Goal: Information Seeking & Learning: Learn about a topic

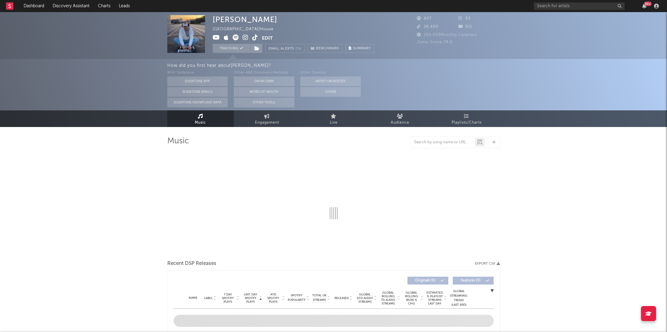
select select "1w"
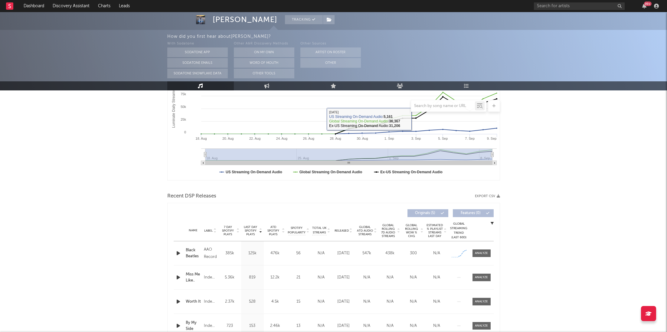
scroll to position [116, 0]
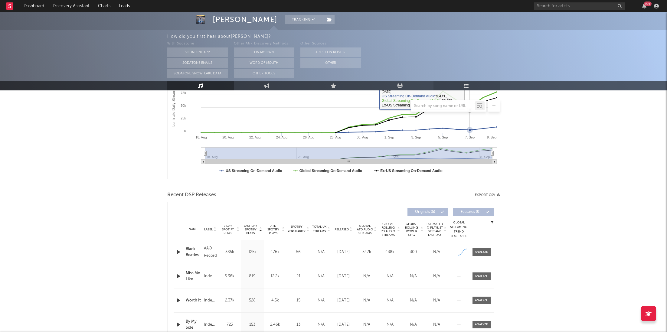
click at [468, 90] on link "Playlists/Charts" at bounding box center [466, 85] width 67 height 9
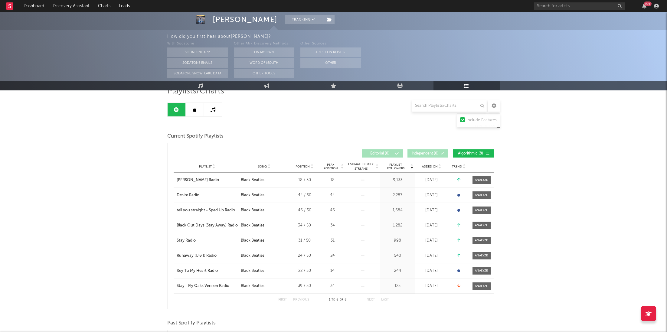
scroll to position [50, 0]
click at [196, 109] on icon at bounding box center [195, 109] width 4 height 5
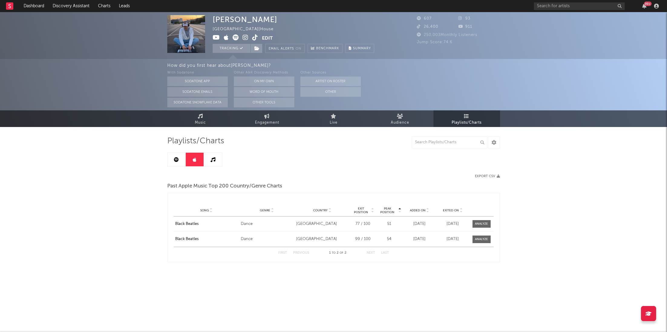
click at [219, 166] on link at bounding box center [213, 160] width 18 height 14
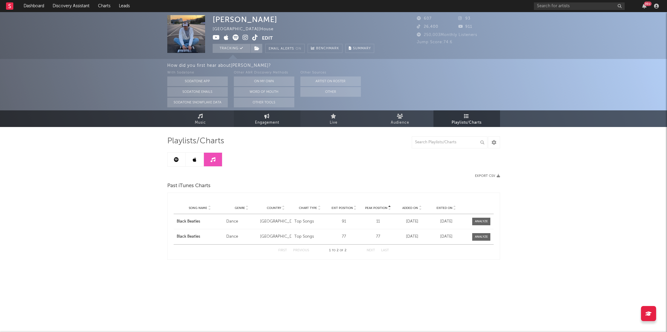
click at [265, 113] on link "Engagement" at bounding box center [267, 118] width 67 height 17
select select "1w"
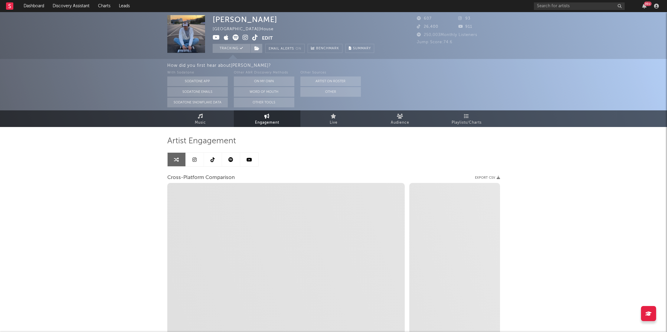
select select "1m"
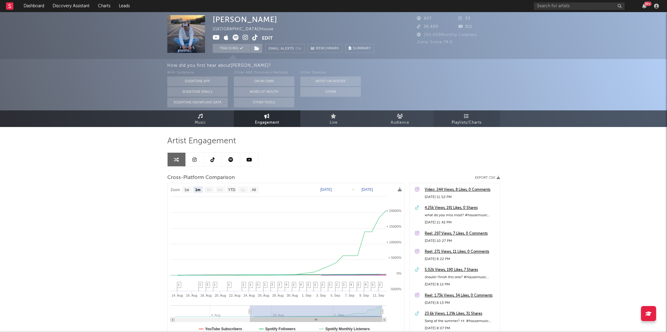
click at [480, 117] on link "Playlists/Charts" at bounding box center [466, 118] width 67 height 17
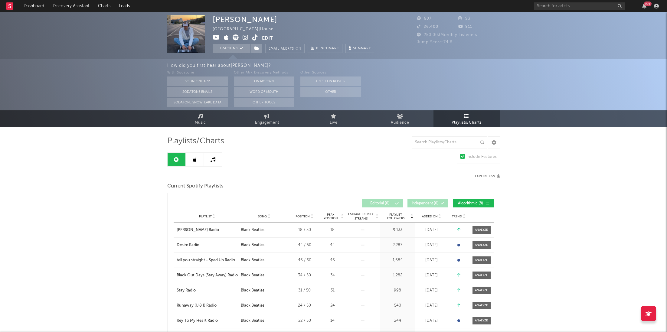
click at [198, 161] on link at bounding box center [195, 160] width 18 height 14
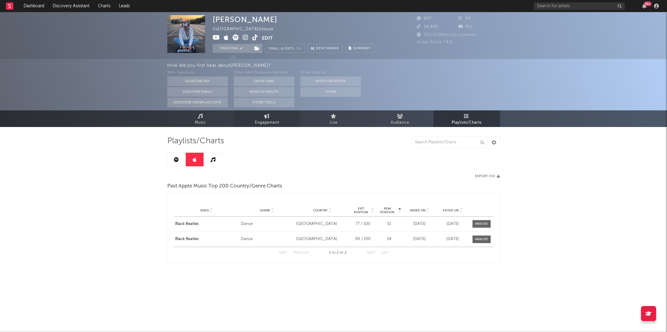
click at [261, 122] on span "Engagement" at bounding box center [267, 122] width 24 height 7
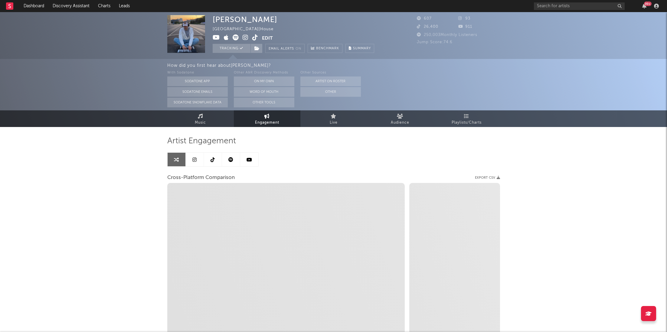
select select "1w"
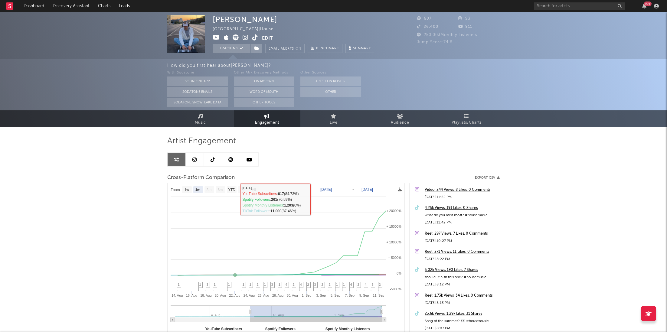
click at [232, 189] on text "YTD" at bounding box center [231, 190] width 7 height 4
select select "YTD"
type input "[DATE]"
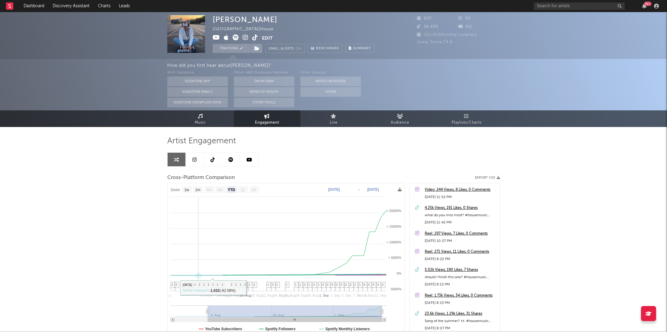
select select "All"
